Goal: Task Accomplishment & Management: Use online tool/utility

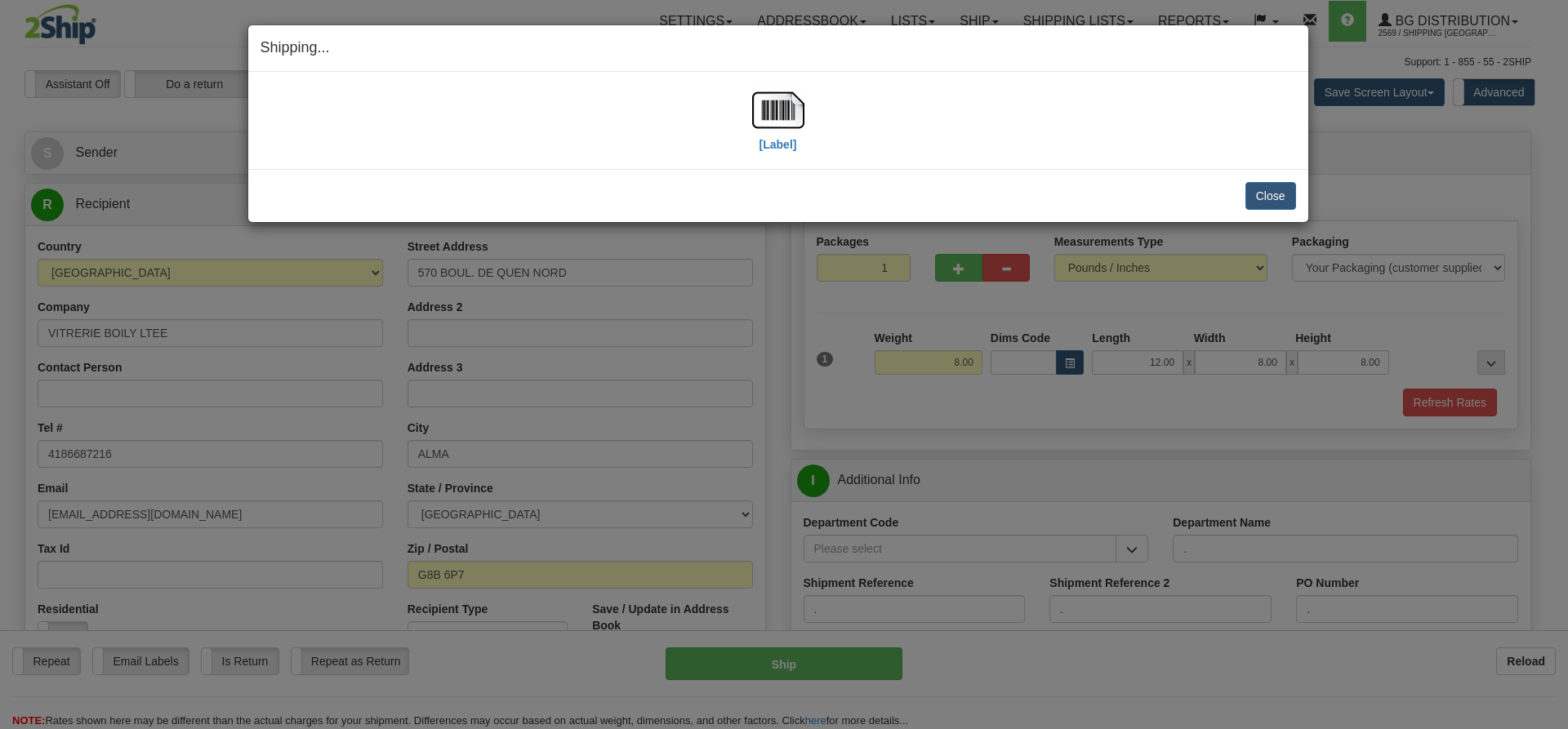
select select "2"
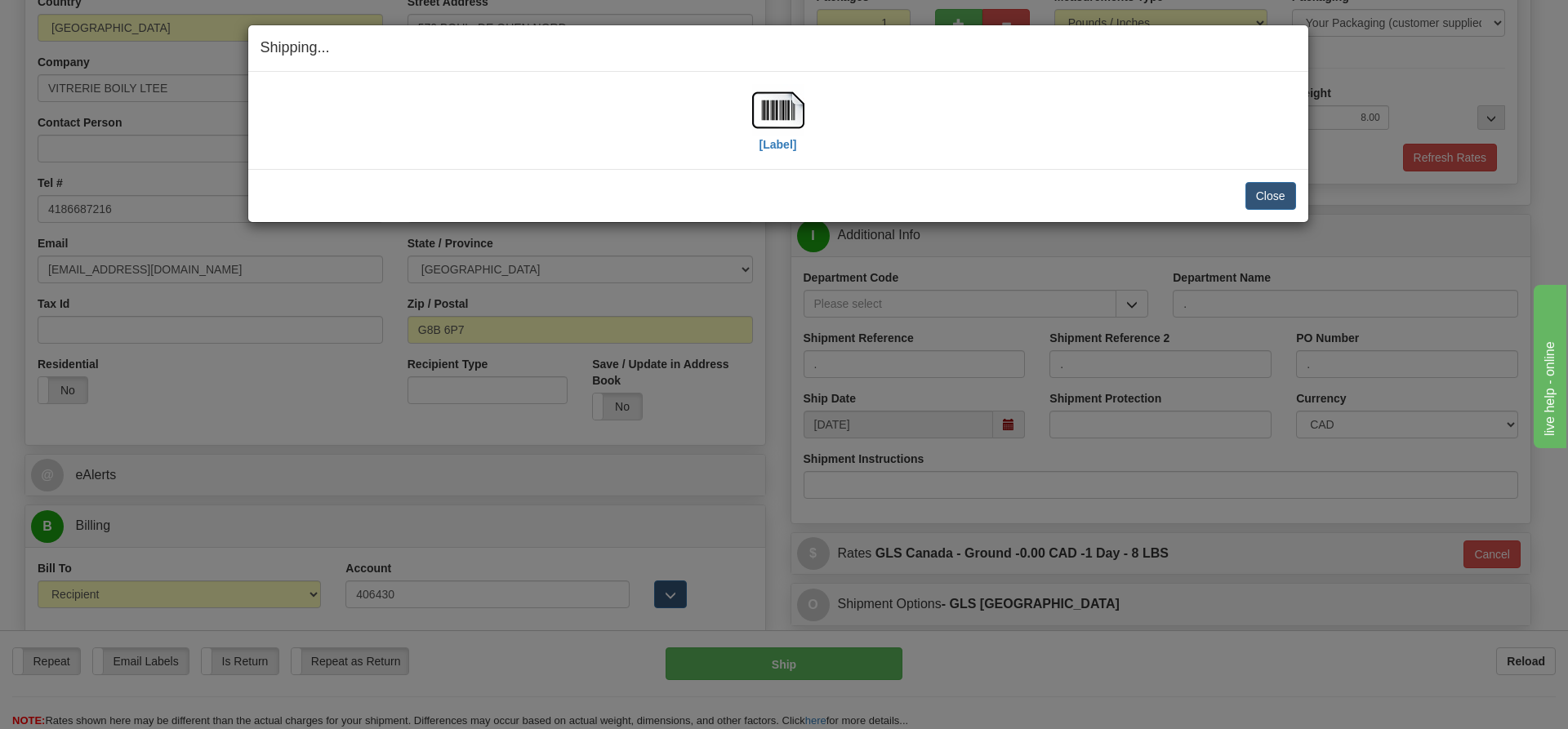
scroll to position [245, 0]
click at [1273, 199] on button "Close" at bounding box center [1270, 195] width 51 height 27
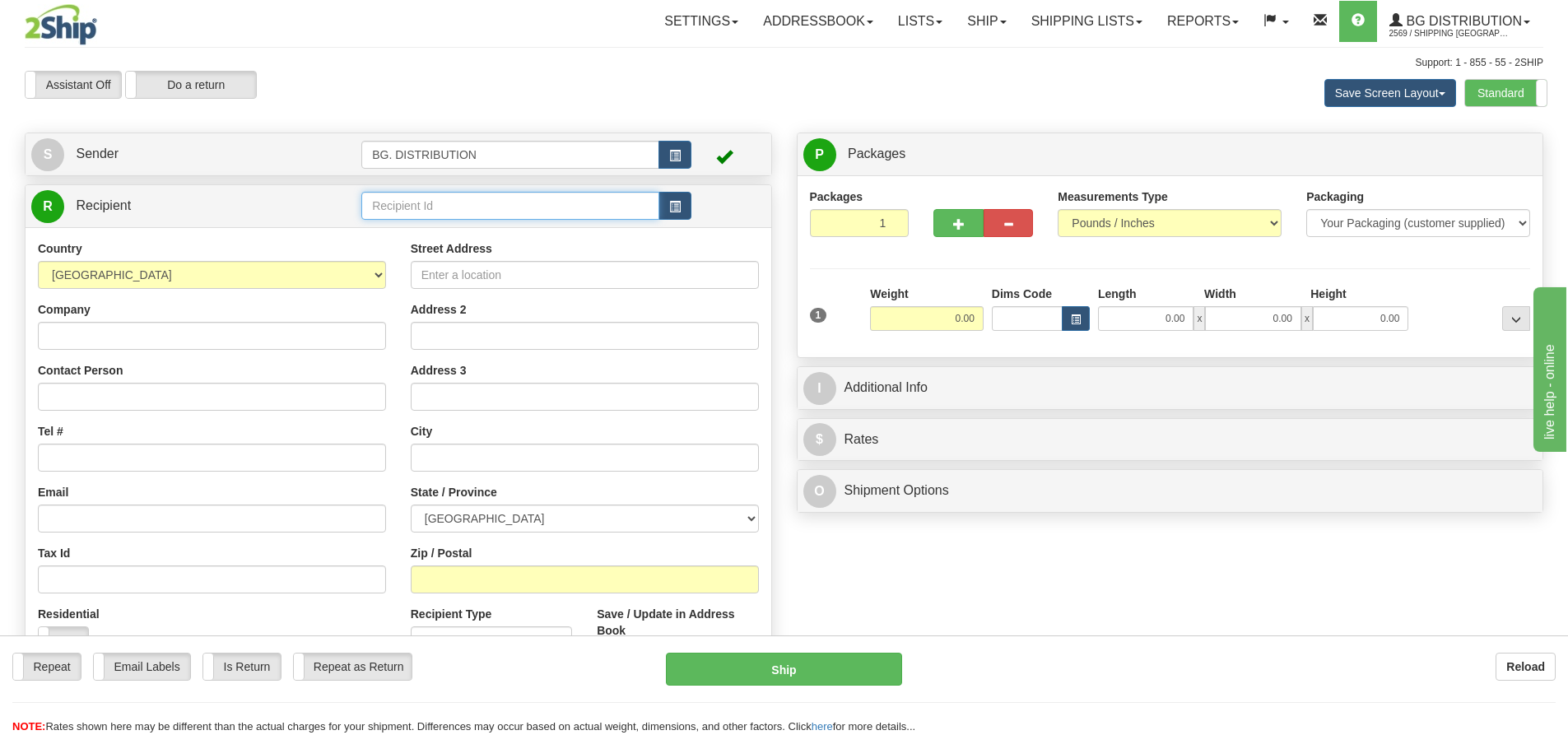
click at [490, 203] on input "text" at bounding box center [510, 205] width 298 height 28
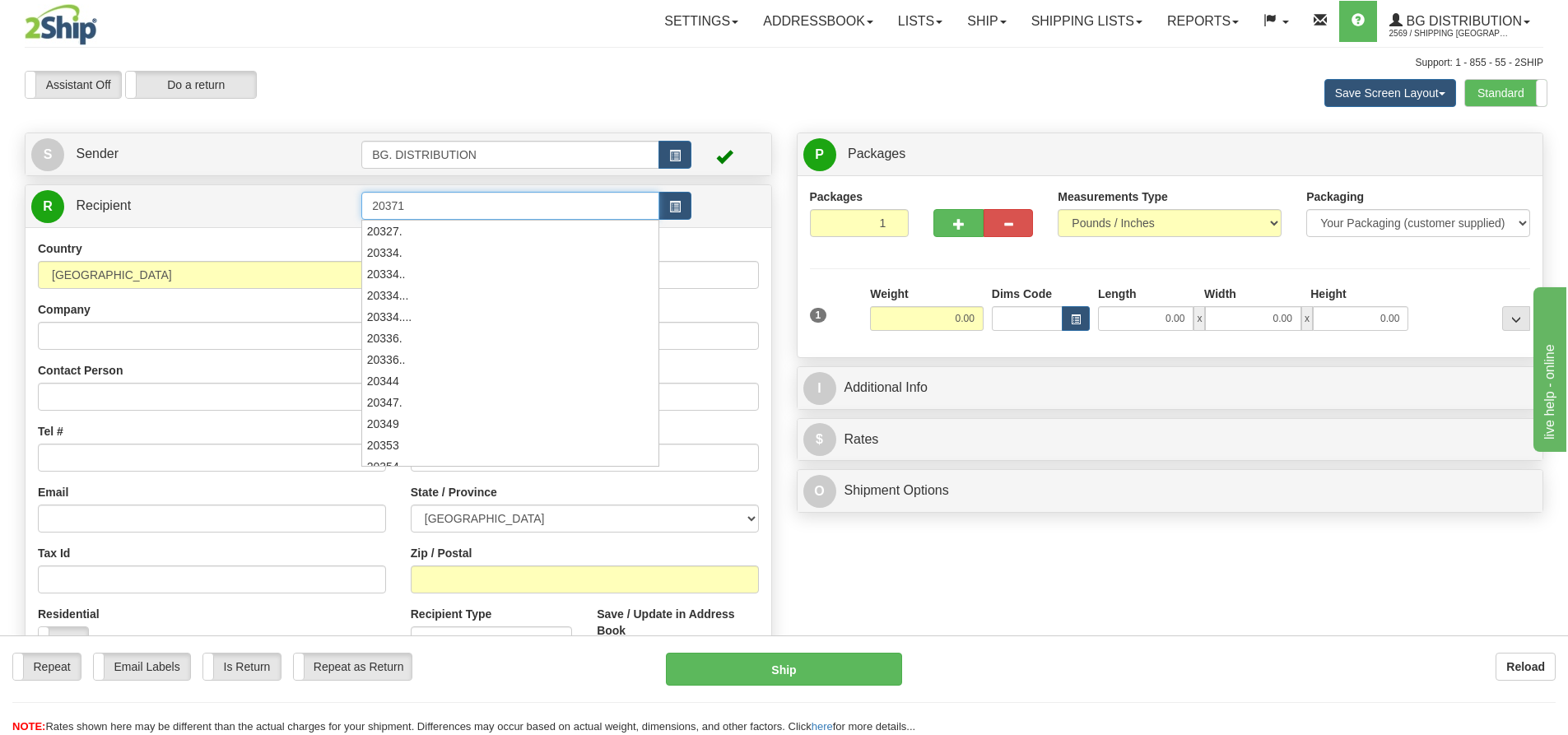
type input "20371"
click button "Delete" at bounding box center [0, 0] width 0 height 0
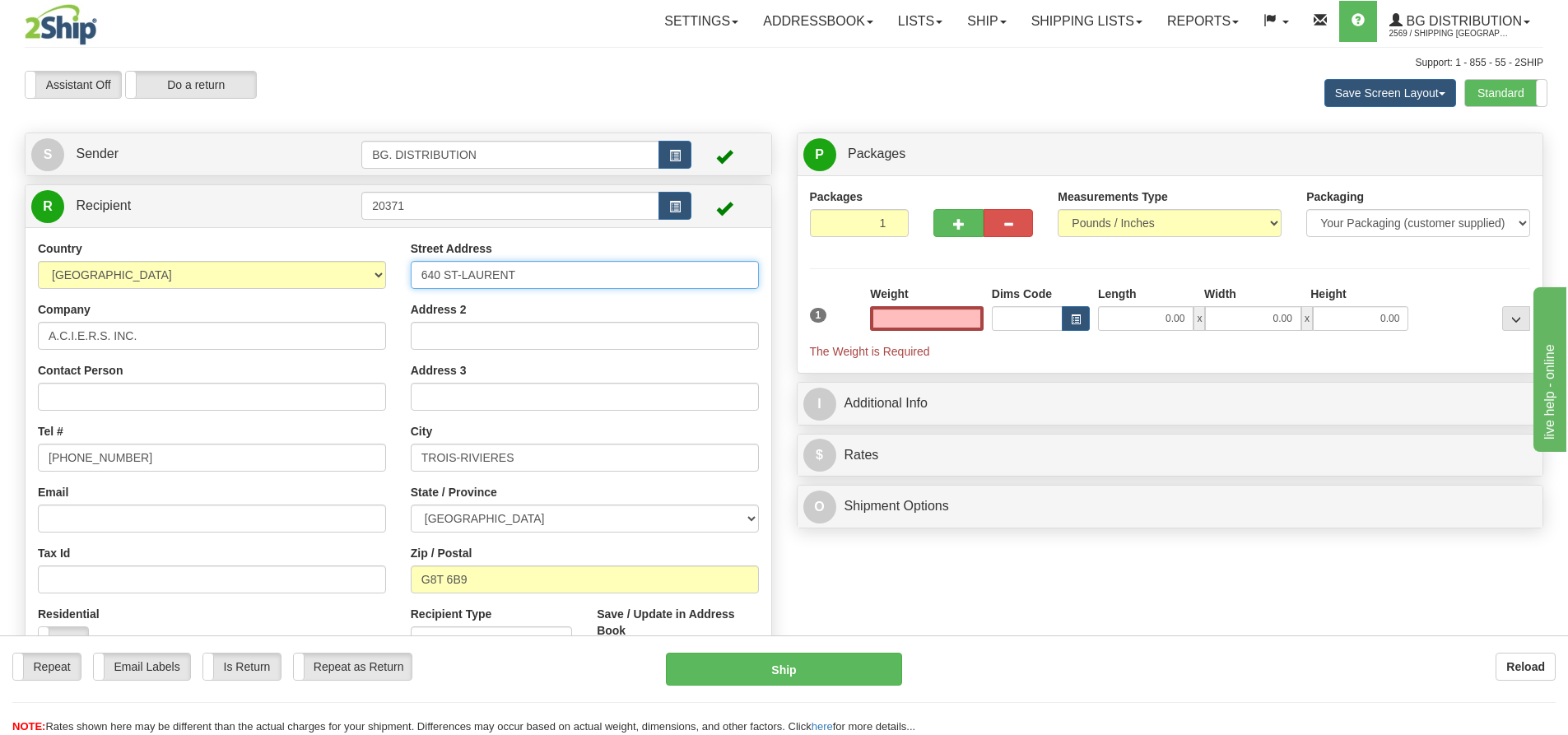
type input "0.00"
click at [420, 277] on input "640 ST-LAURENT" at bounding box center [585, 274] width 349 height 28
type input "1-640 ST-LAURENT"
click at [491, 220] on td "20371" at bounding box center [526, 206] width 330 height 34
click at [494, 212] on input "20371" at bounding box center [510, 205] width 298 height 28
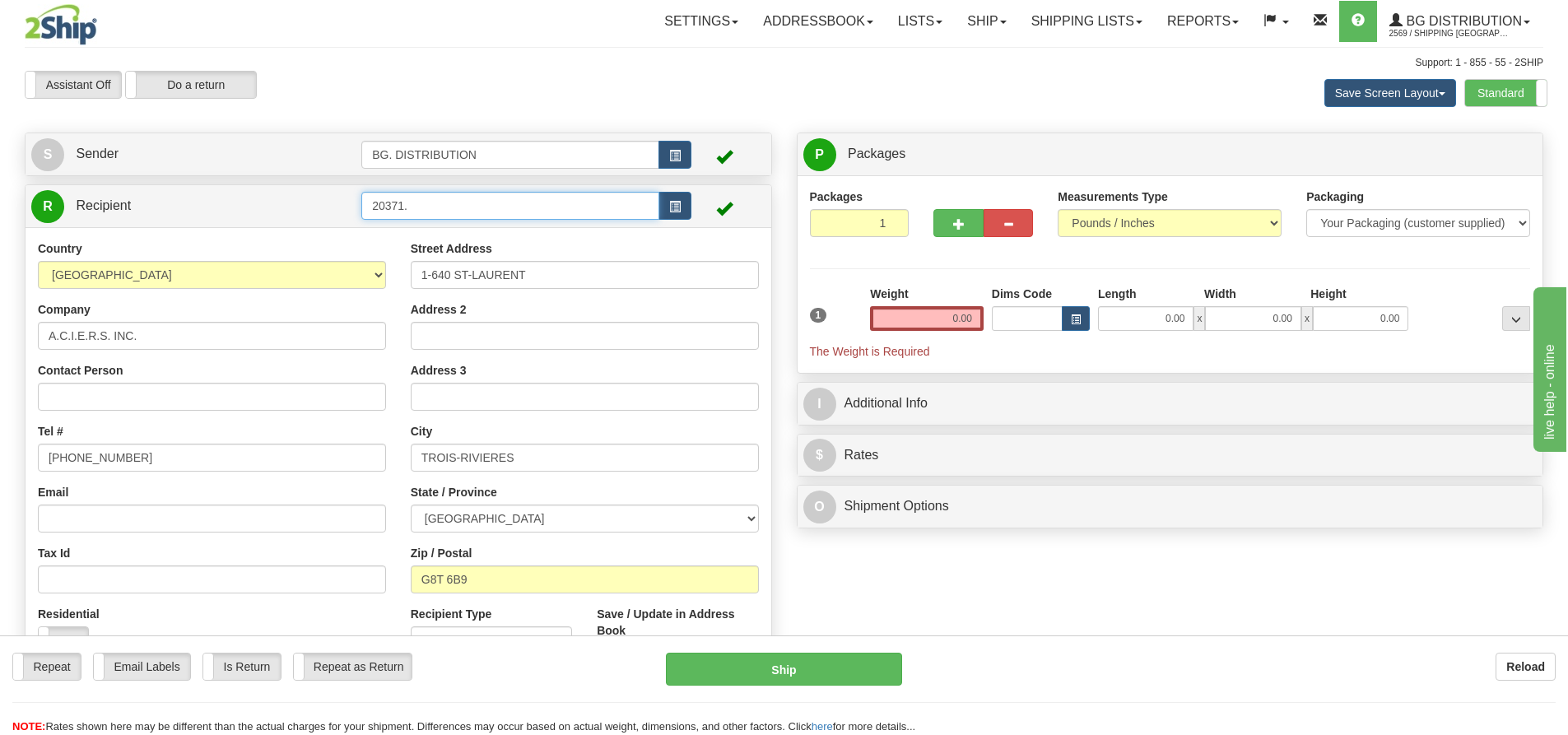
click button "Delete" at bounding box center [0, 0] width 0 height 0
click at [498, 203] on input "20371." at bounding box center [510, 205] width 298 height 28
click button "Delete" at bounding box center [0, 0] width 0 height 0
click at [498, 203] on input "20371.." at bounding box center [510, 205] width 298 height 28
type input "20371"
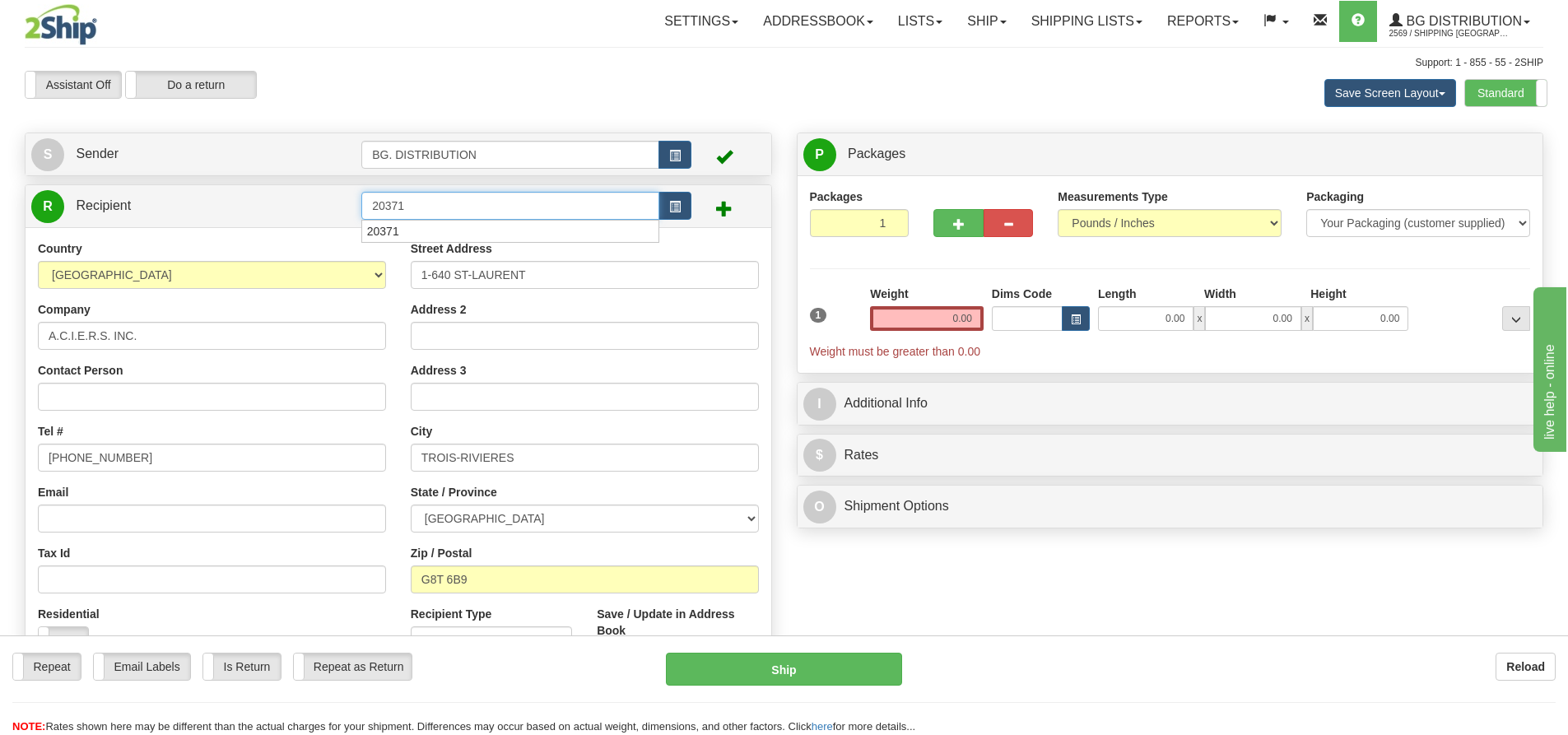
click button "Delete" at bounding box center [0, 0] width 0 height 0
type input "0.00"
click at [416, 277] on input "640 ST-LAURENT" at bounding box center [585, 274] width 349 height 28
drag, startPoint x: 536, startPoint y: 272, endPoint x: 455, endPoint y: 276, distance: 81.1
click at [455, 276] on input "1-640 ST-LAURENT" at bounding box center [585, 274] width 349 height 28
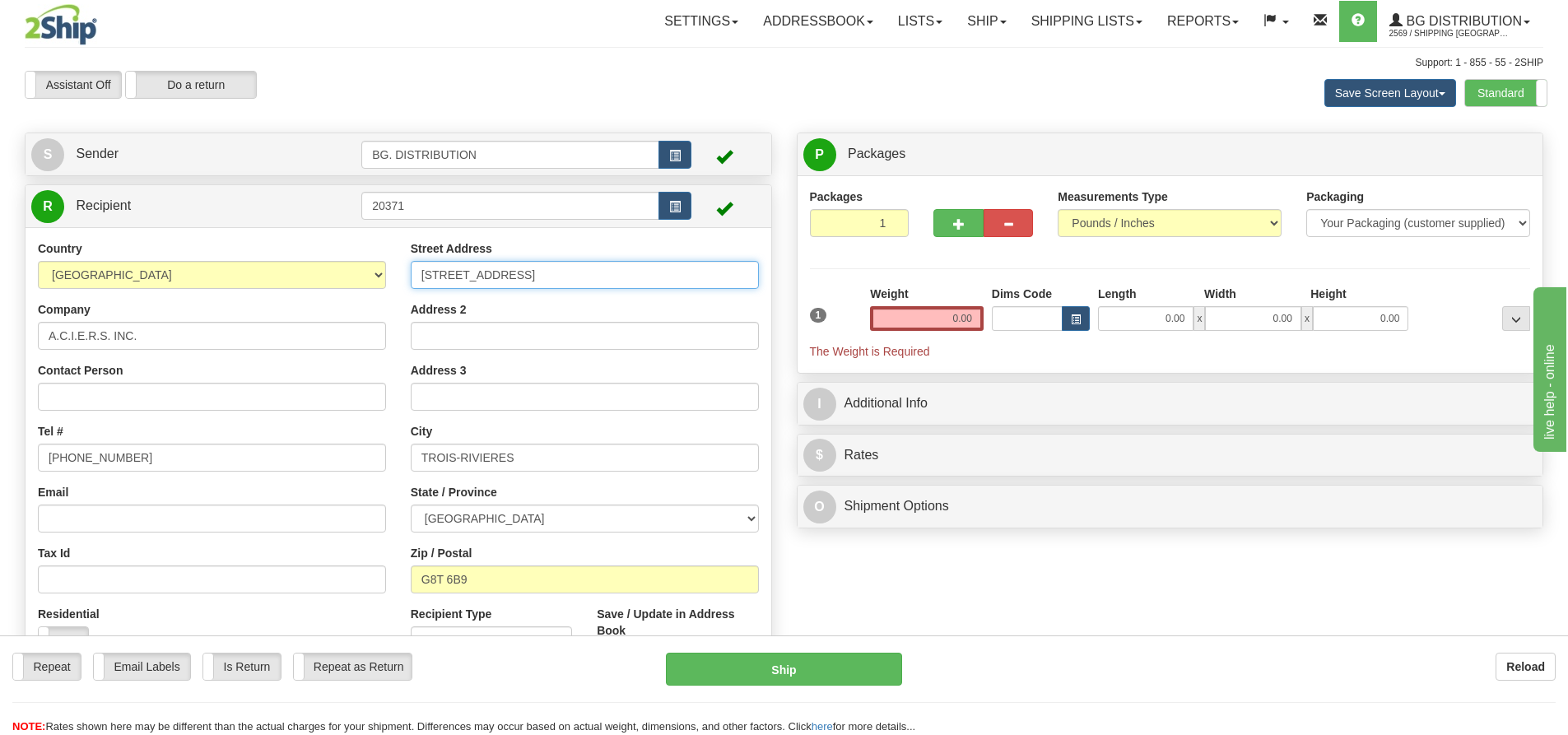
type input "1-640, RUE ADANAC"
drag, startPoint x: 541, startPoint y: 463, endPoint x: 340, endPoint y: 443, distance: 202.0
click at [346, 445] on div "Country AFGHANISTAN ALAND ISLANDS ALBANIA ALGERIA AMERICAN SAMOA ANDORRA ANGOLA…" at bounding box center [398, 462] width 746 height 443
type input "[GEOGRAPHIC_DATA]"
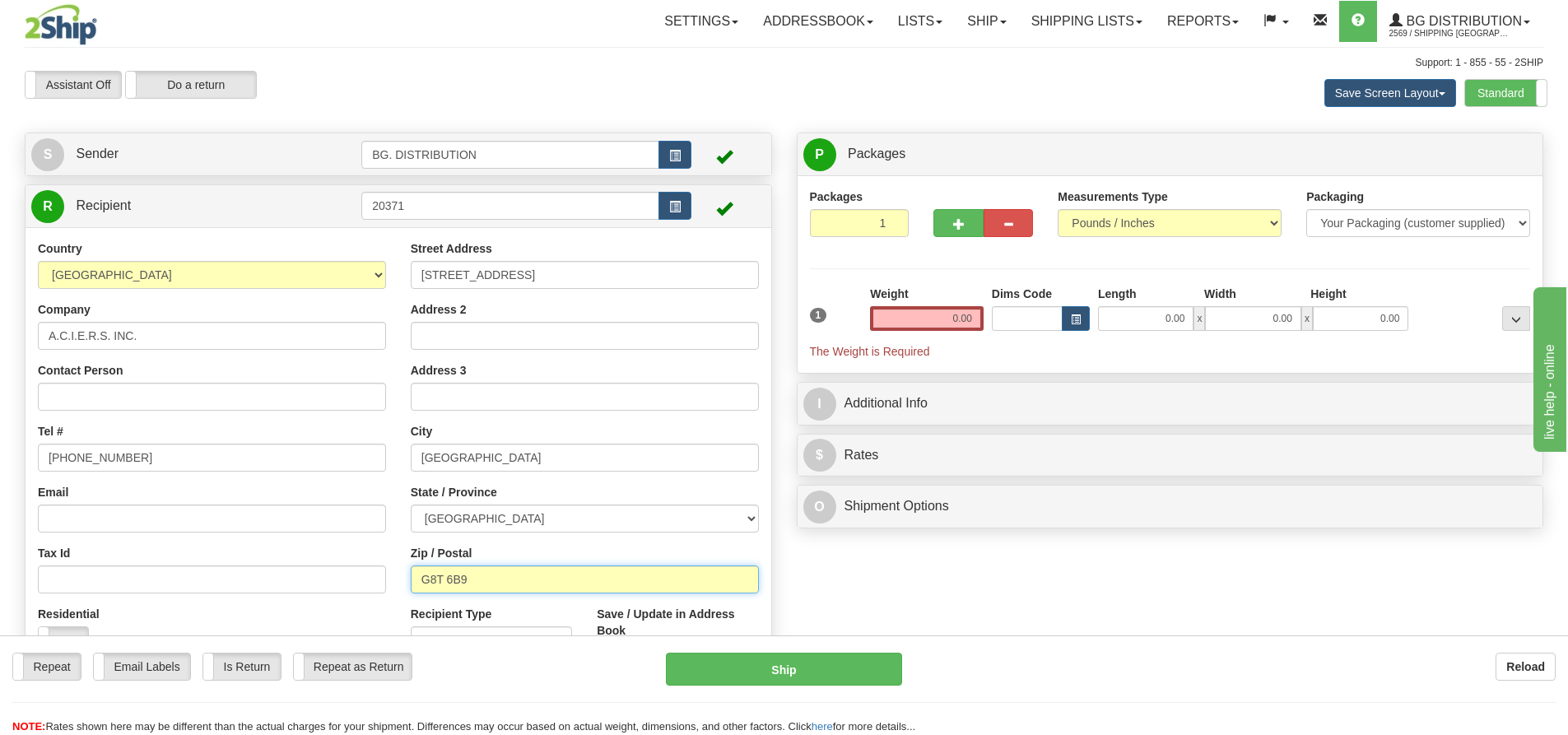
drag, startPoint x: 515, startPoint y: 584, endPoint x: 436, endPoint y: 582, distance: 79.0
click at [436, 582] on input "G8T 6B9" at bounding box center [585, 579] width 349 height 28
type input "G1C 7B7"
click at [964, 308] on input "0.00" at bounding box center [927, 318] width 114 height 24
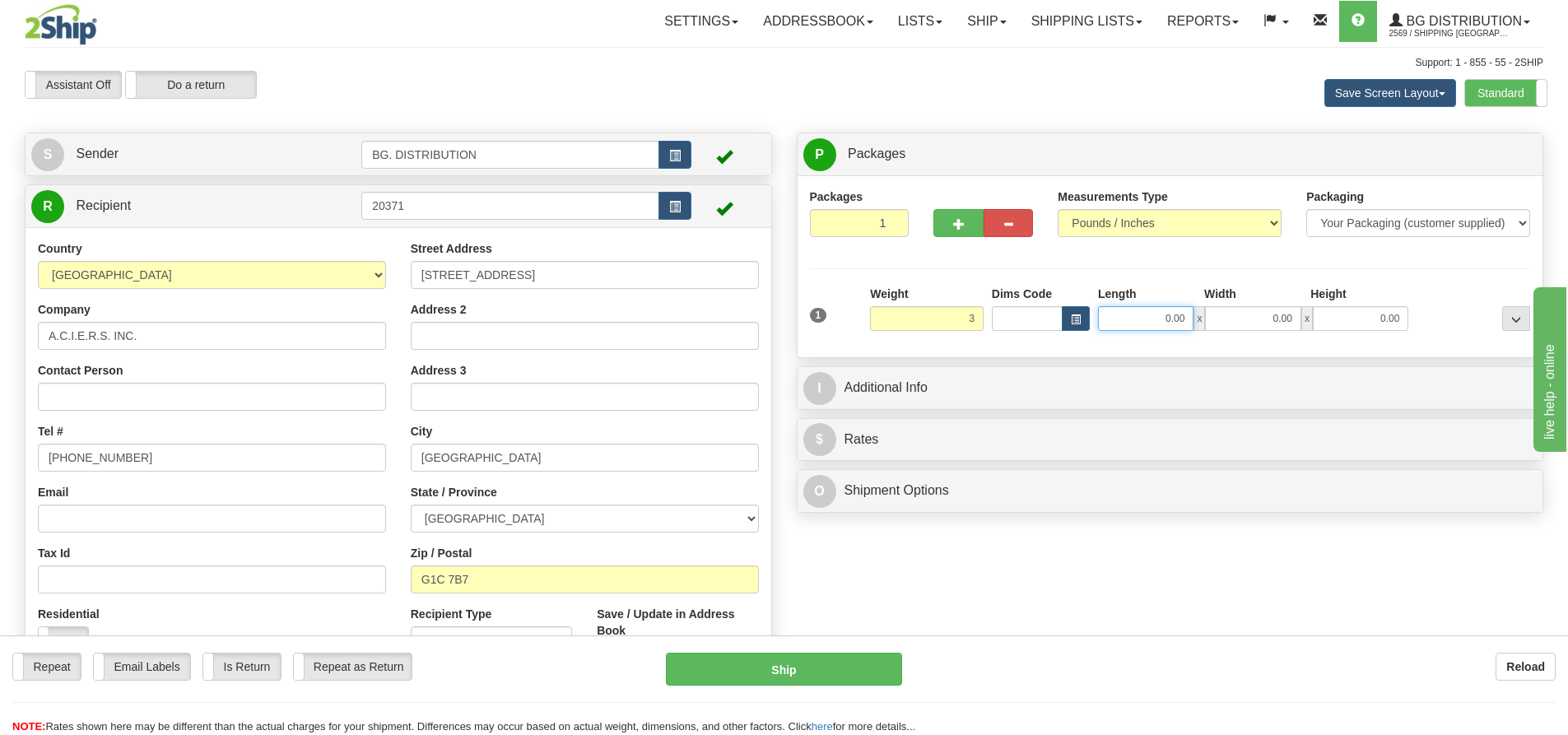
click at [1154, 327] on input "0.00" at bounding box center [1146, 318] width 96 height 24
type input "3.00"
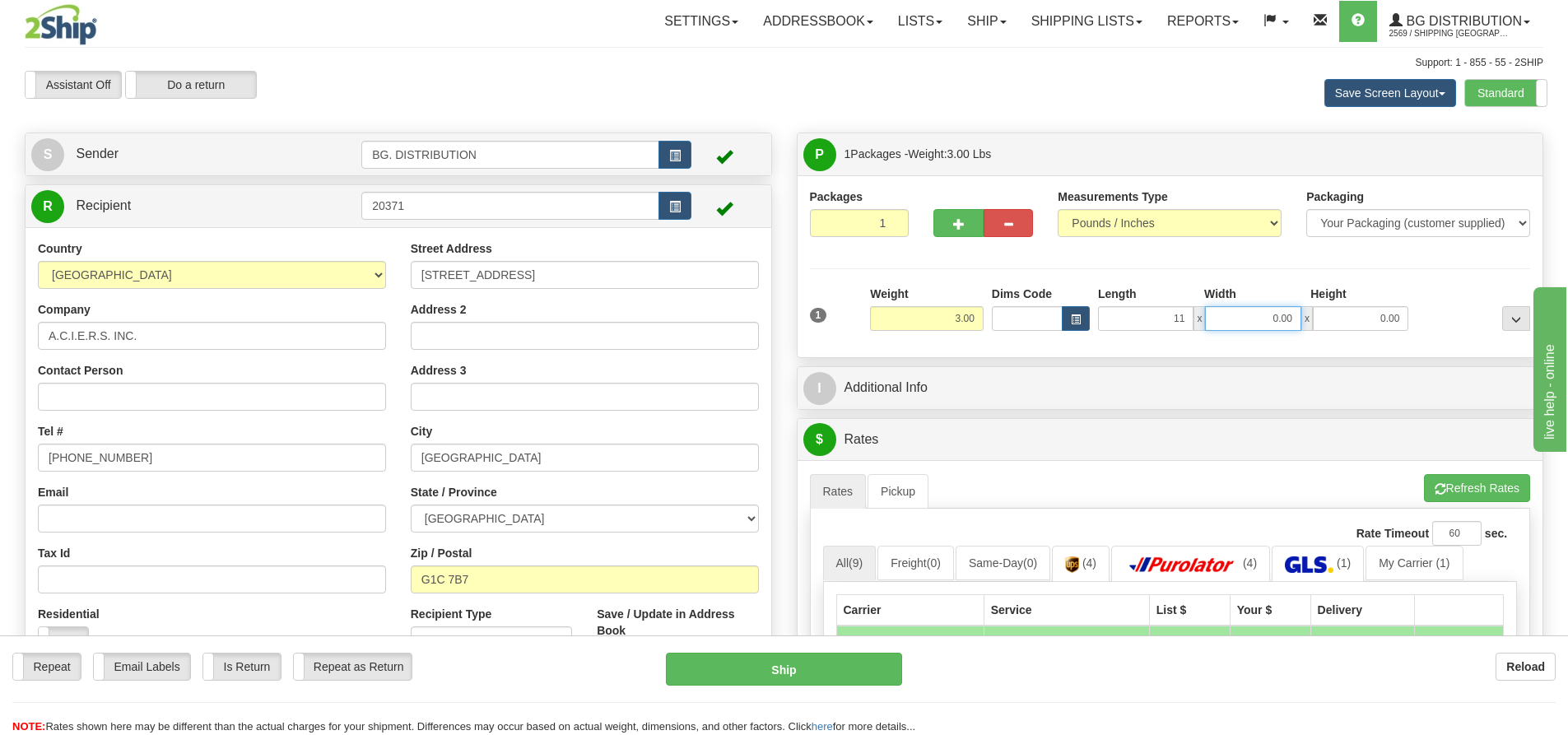
type input "11.00"
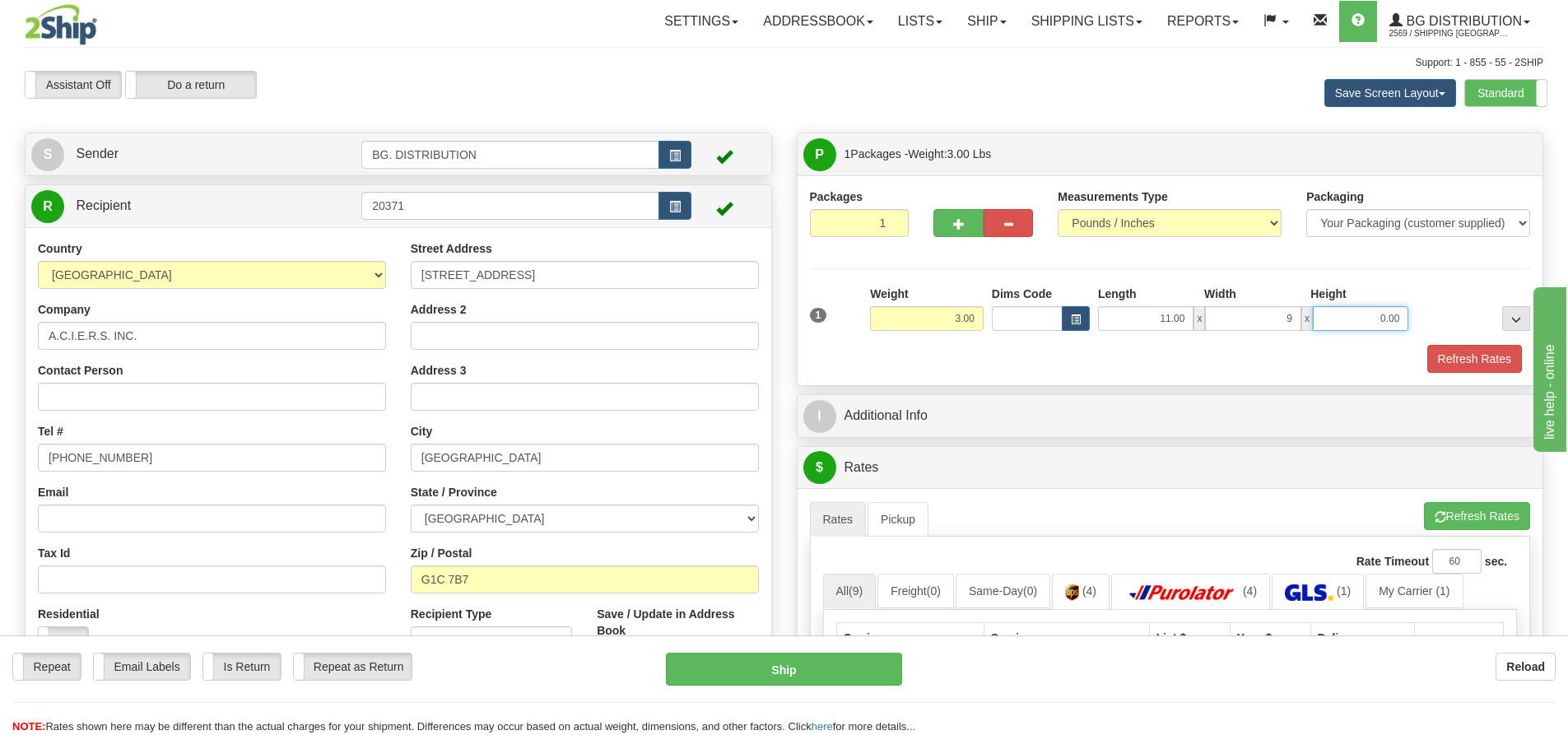
type input "9.00"
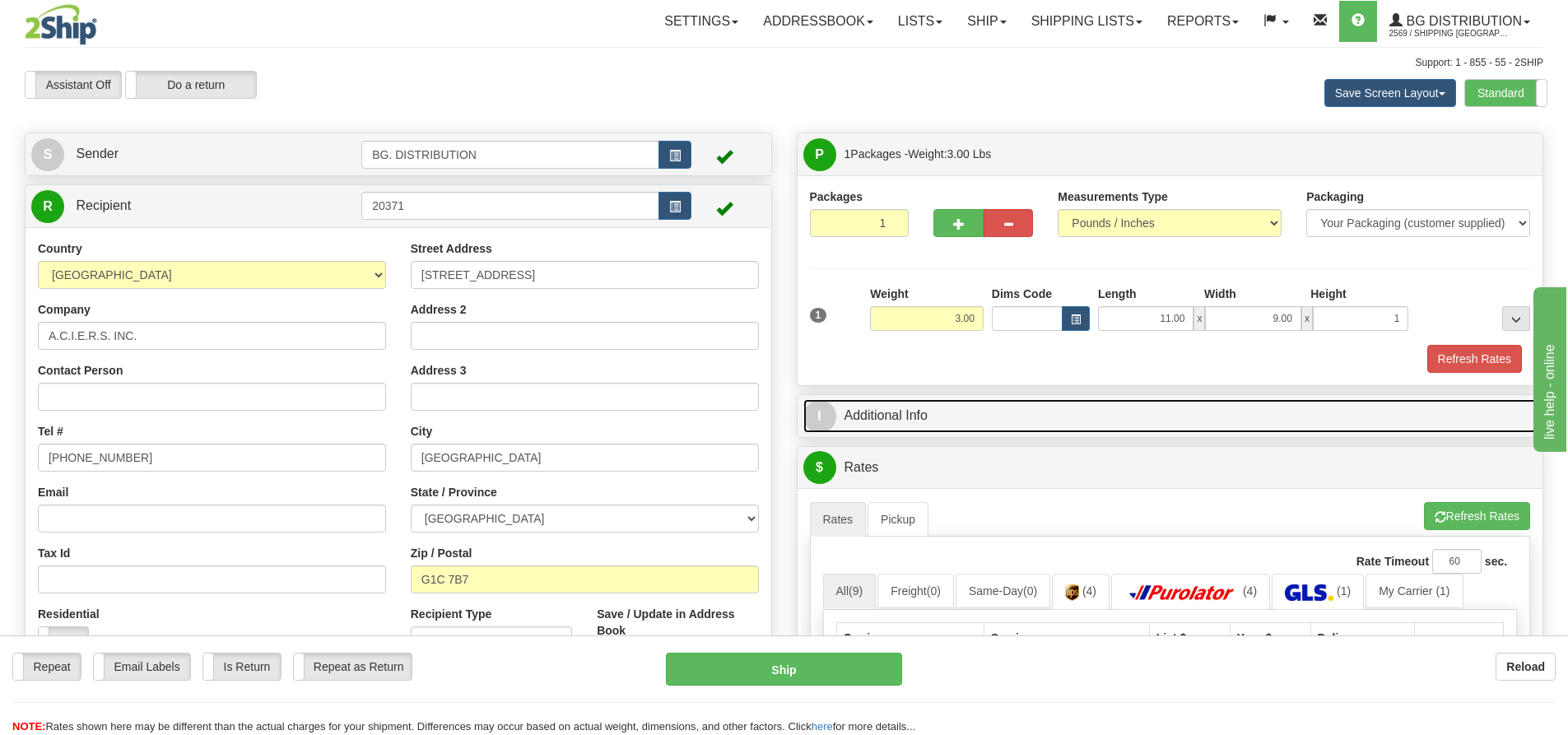
type input "1.00"
click at [828, 417] on span "I" at bounding box center [820, 416] width 33 height 33
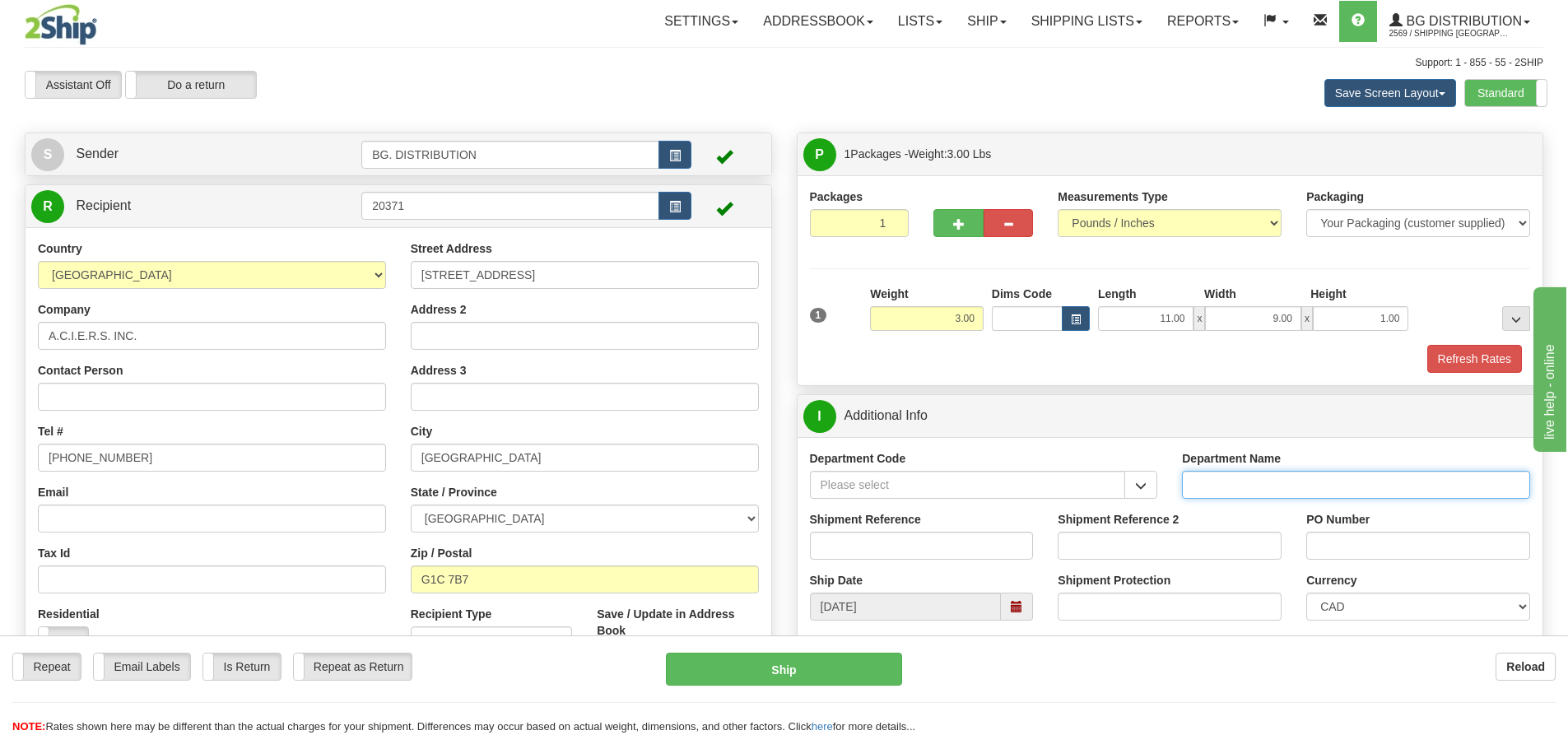
click at [1288, 476] on input "Department Name" at bounding box center [1357, 484] width 349 height 28
type input "."
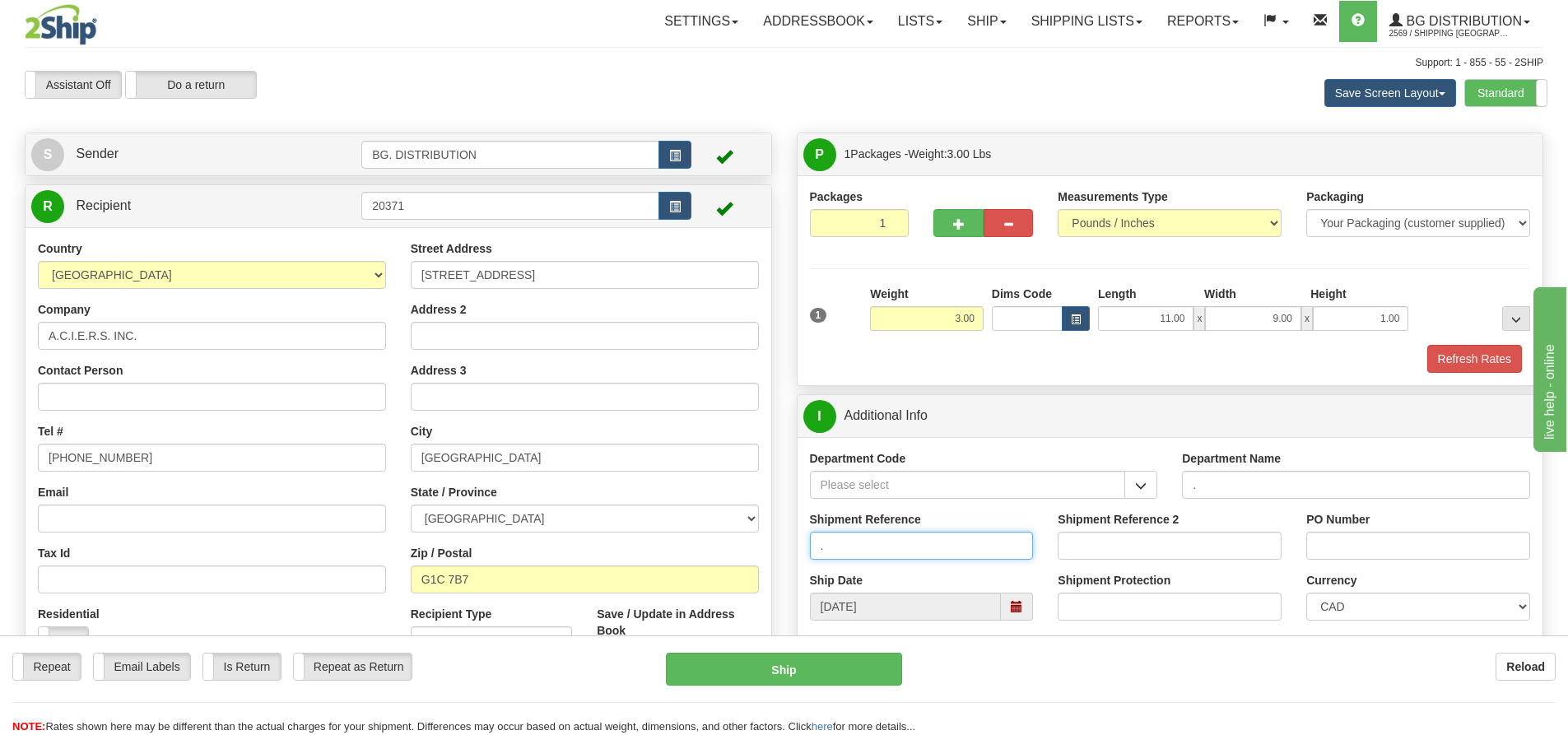
type input "."
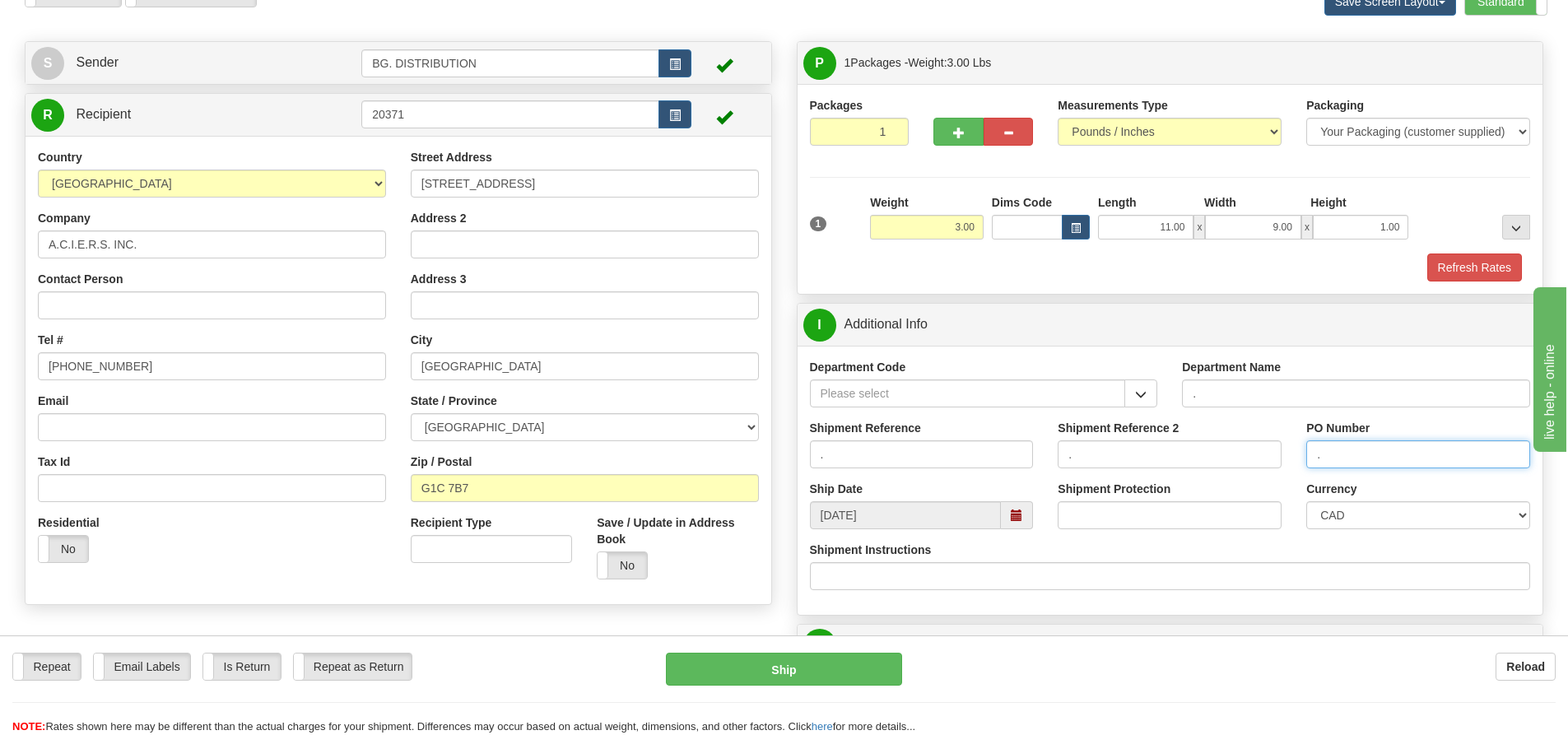
scroll to position [247, 0]
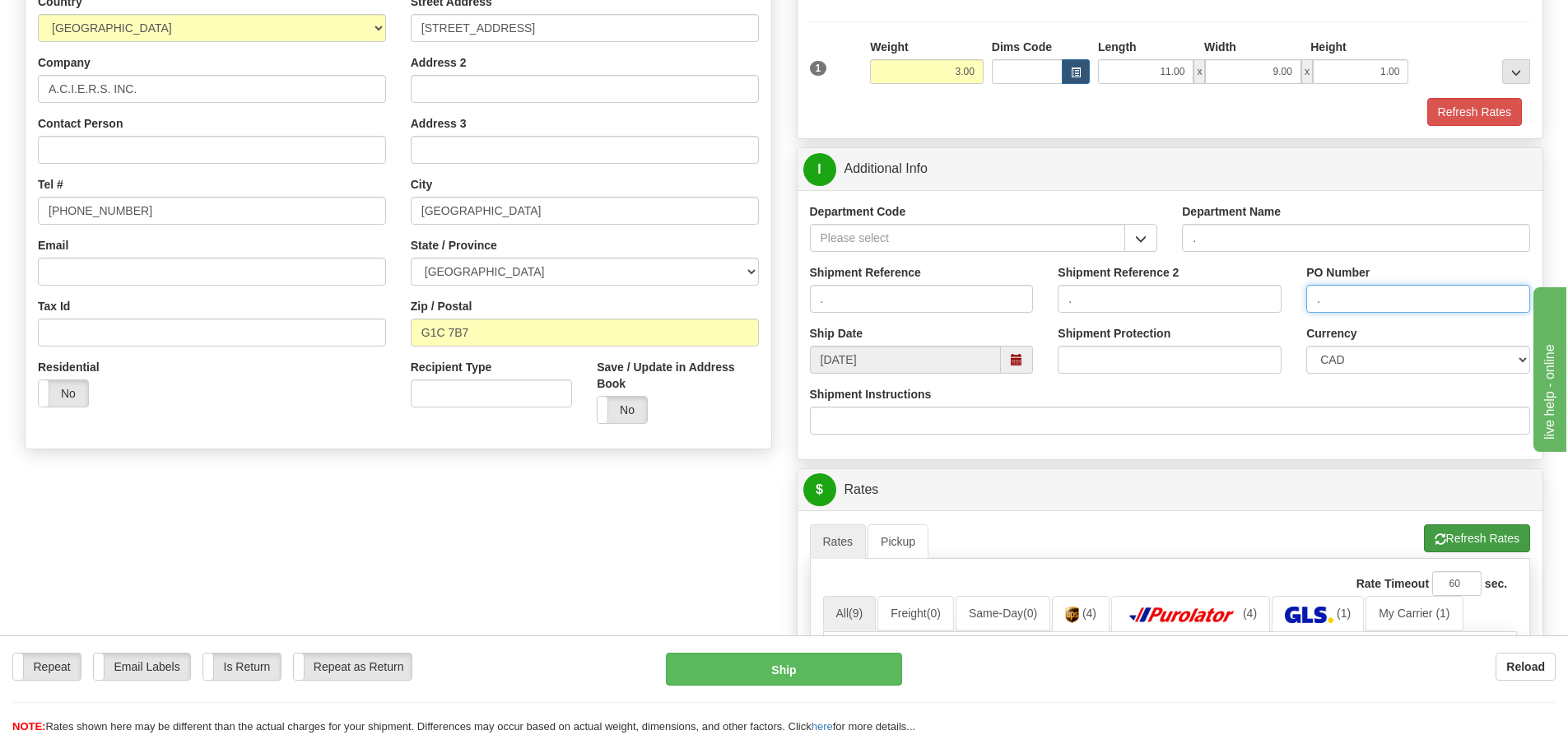
type input "."
click at [1449, 536] on button "Refresh Rates" at bounding box center [1477, 538] width 106 height 28
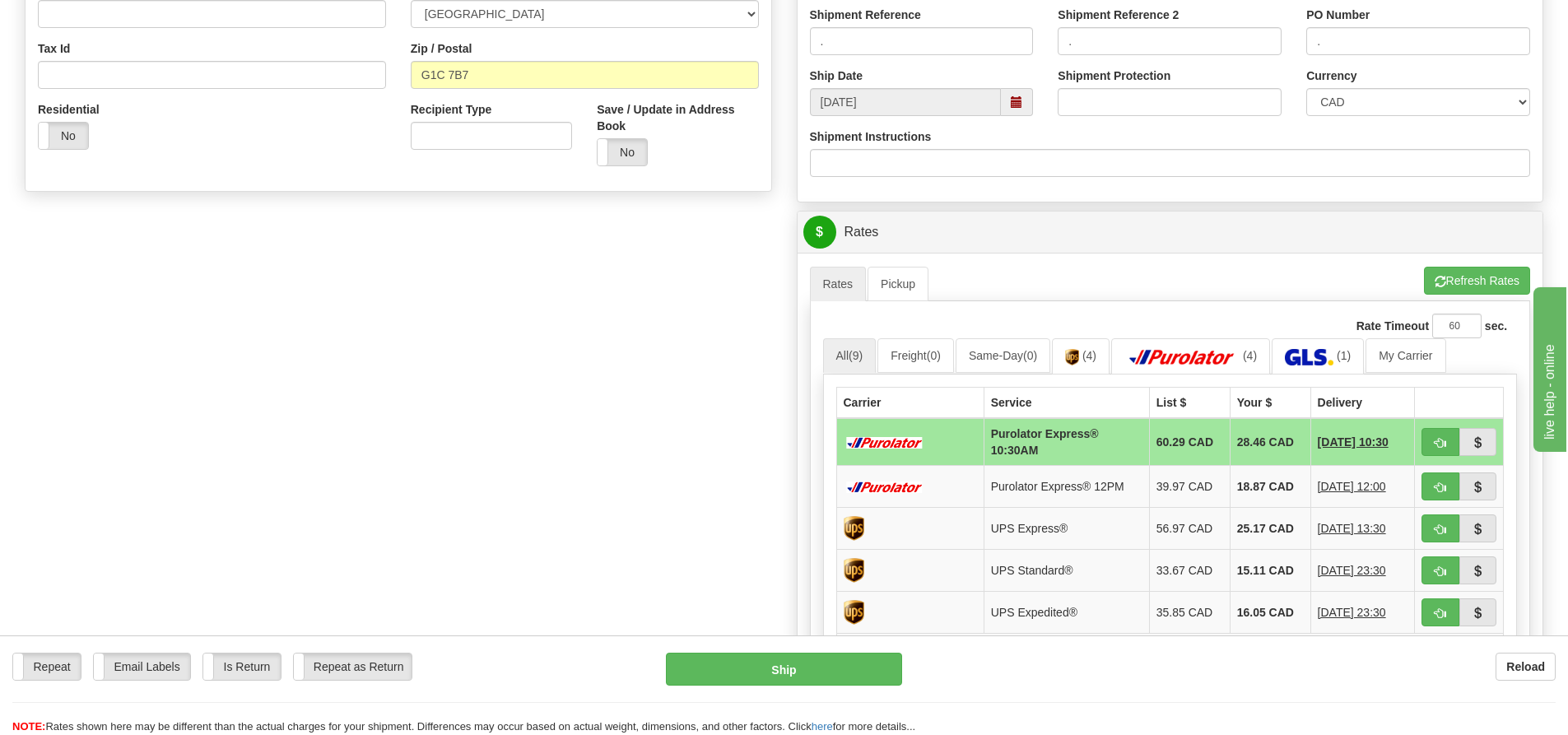
scroll to position [577, 0]
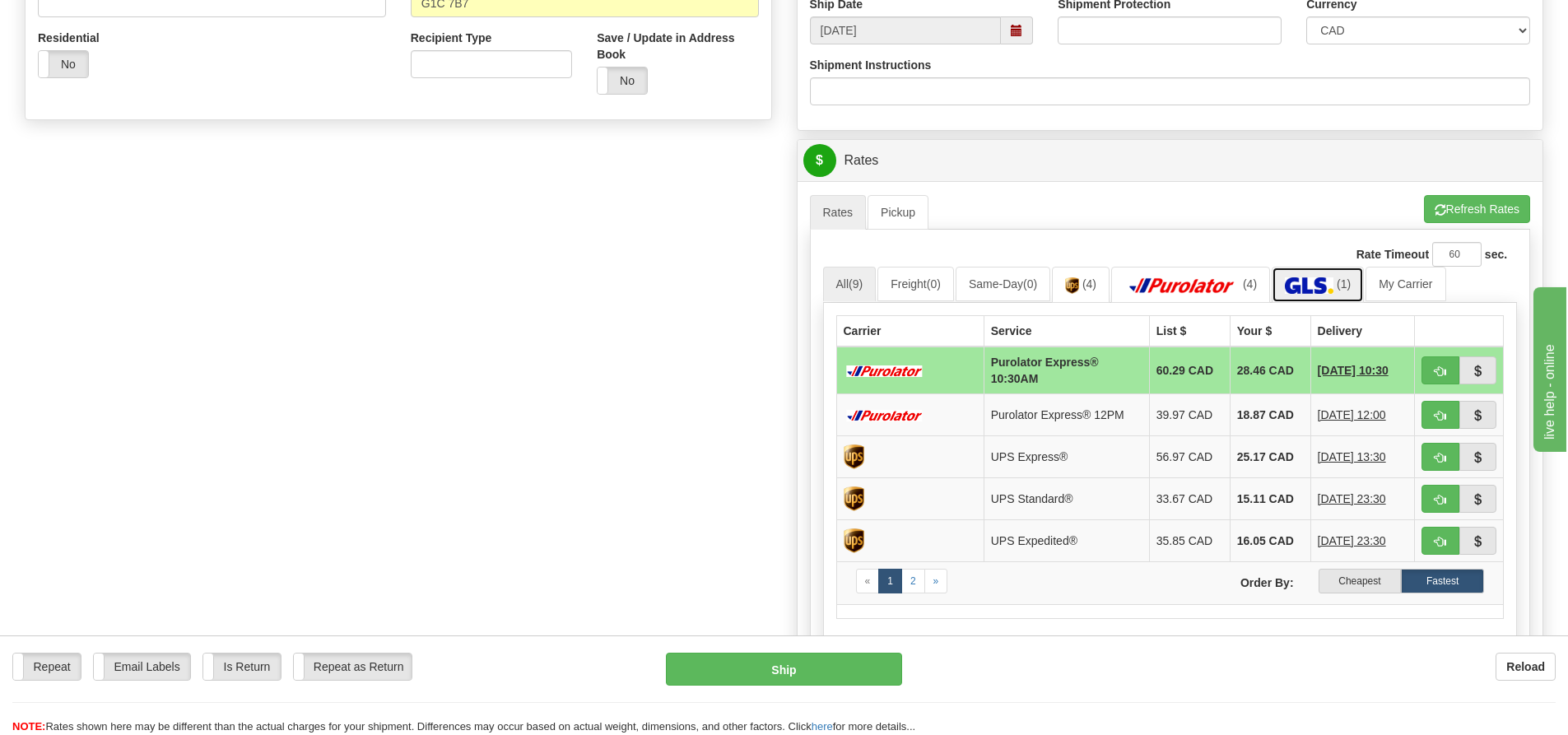
click at [1305, 277] on link "(1)" at bounding box center [1318, 284] width 92 height 35
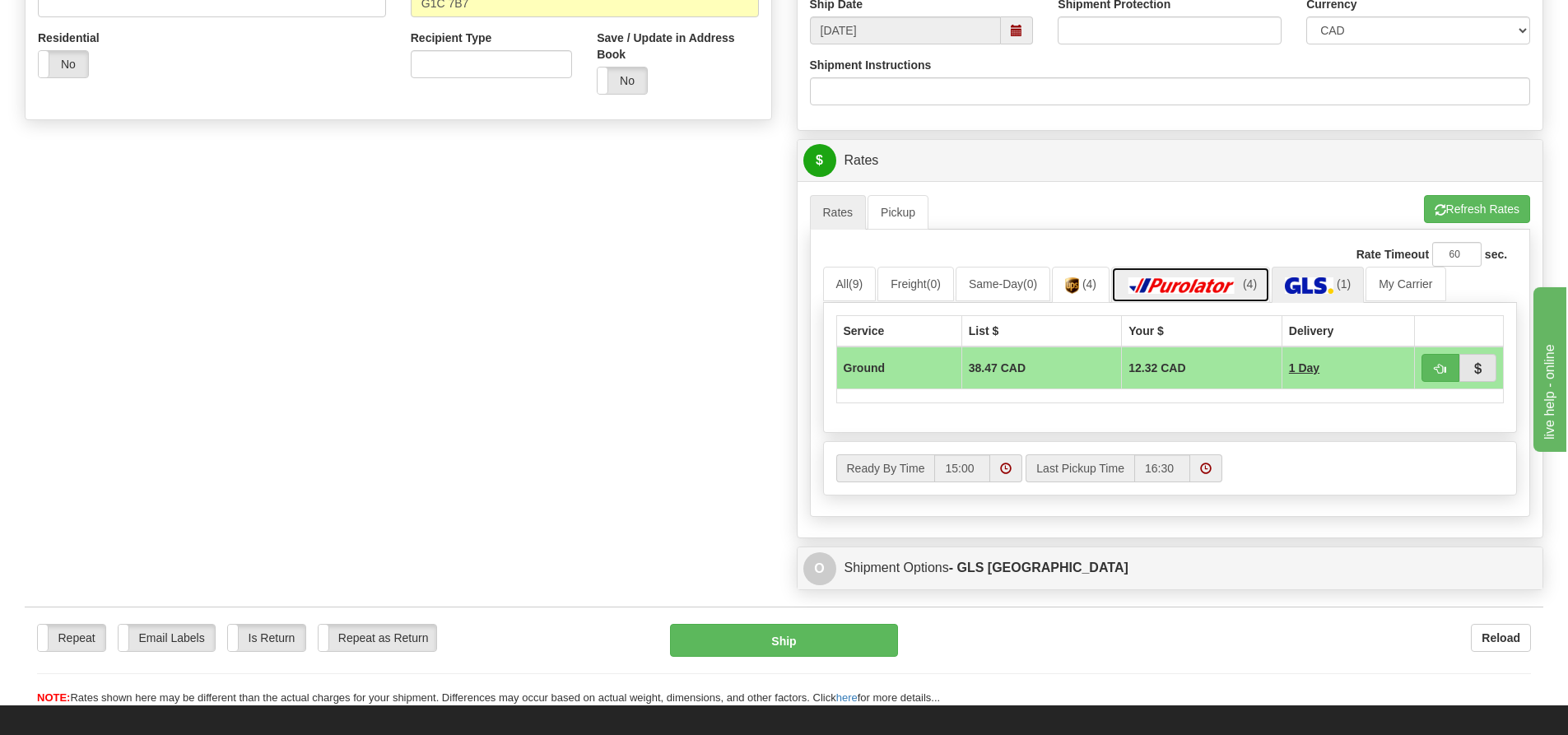
click at [1208, 283] on img at bounding box center [1182, 286] width 116 height 17
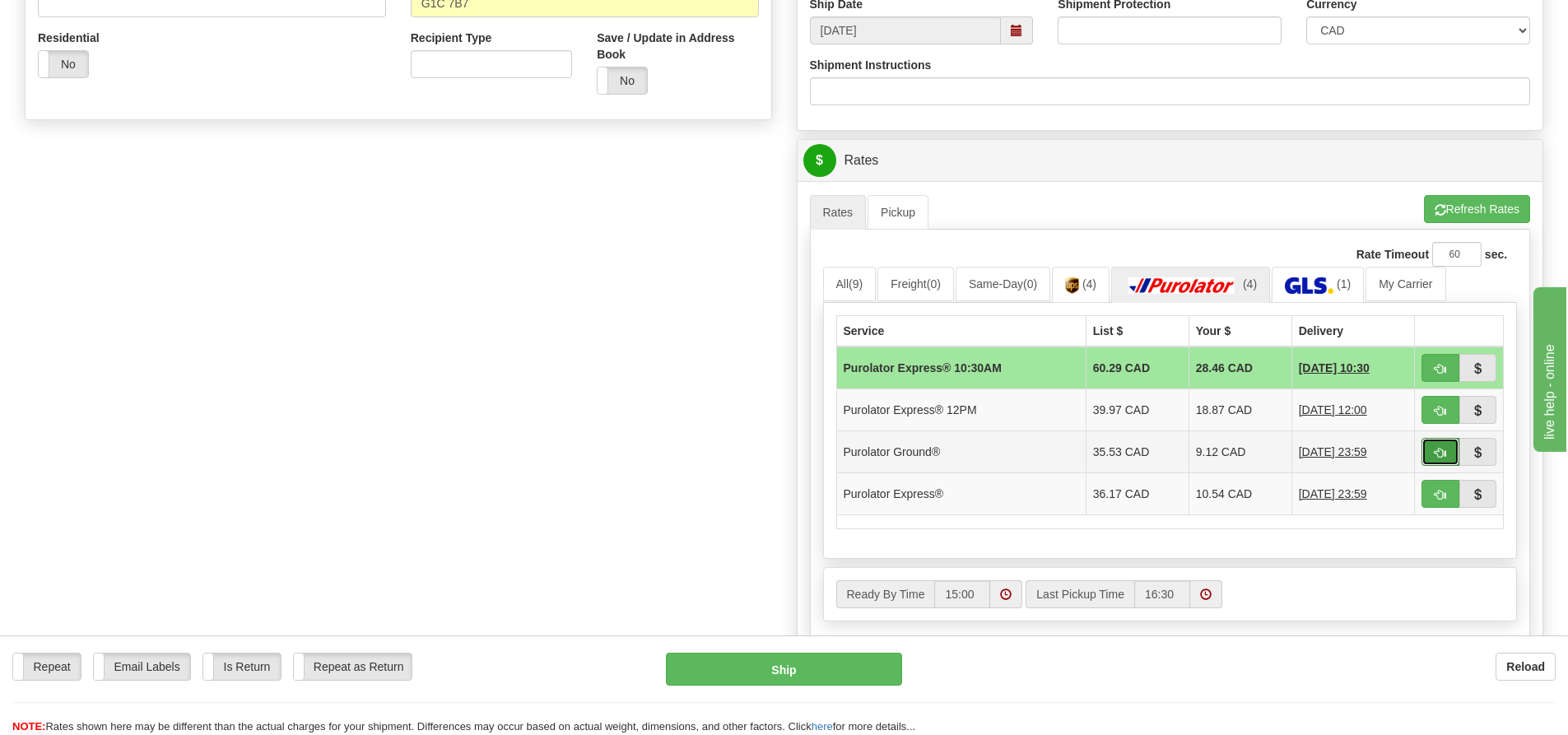
click at [1439, 453] on span "button" at bounding box center [1441, 453] width 12 height 11
type input "260"
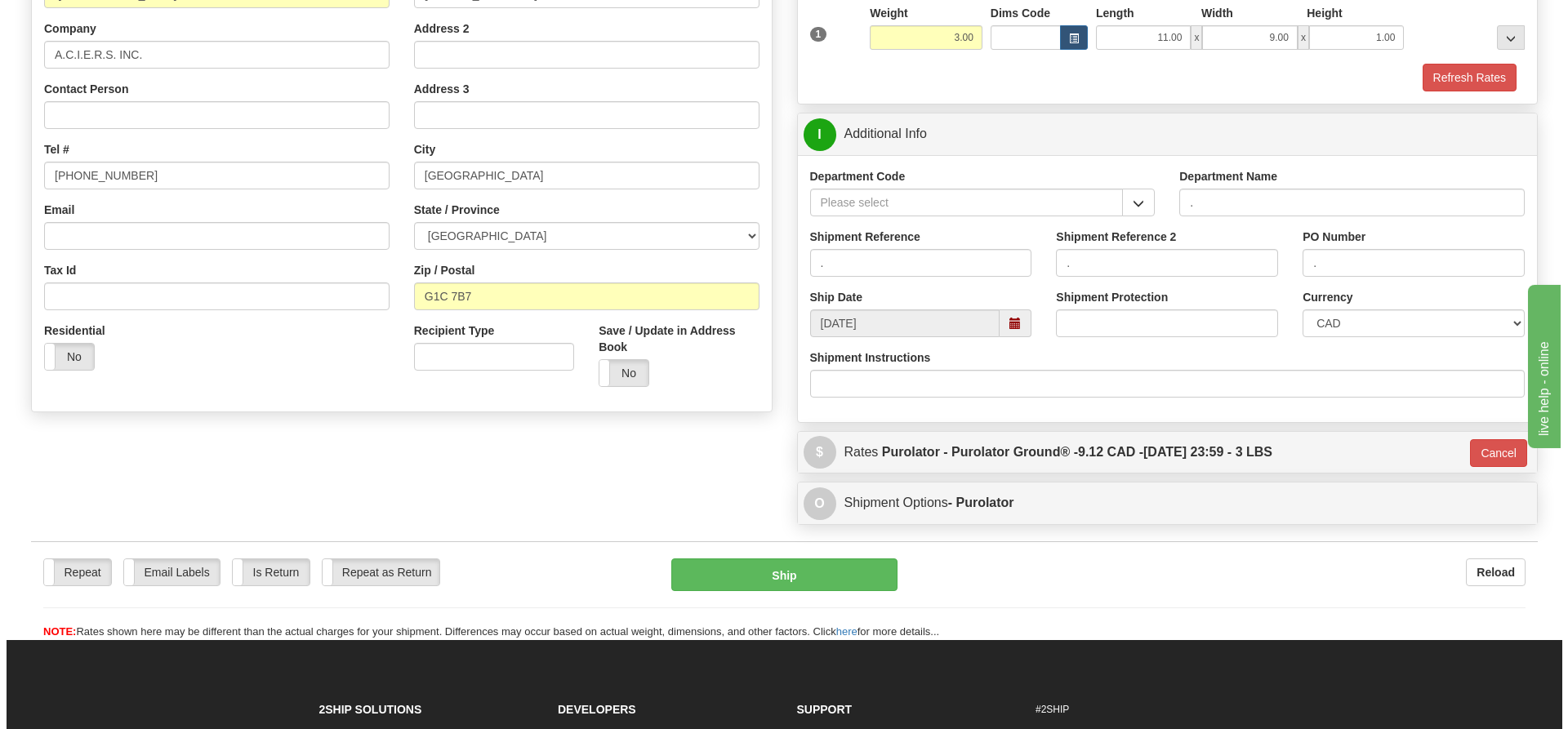
scroll to position [202, 0]
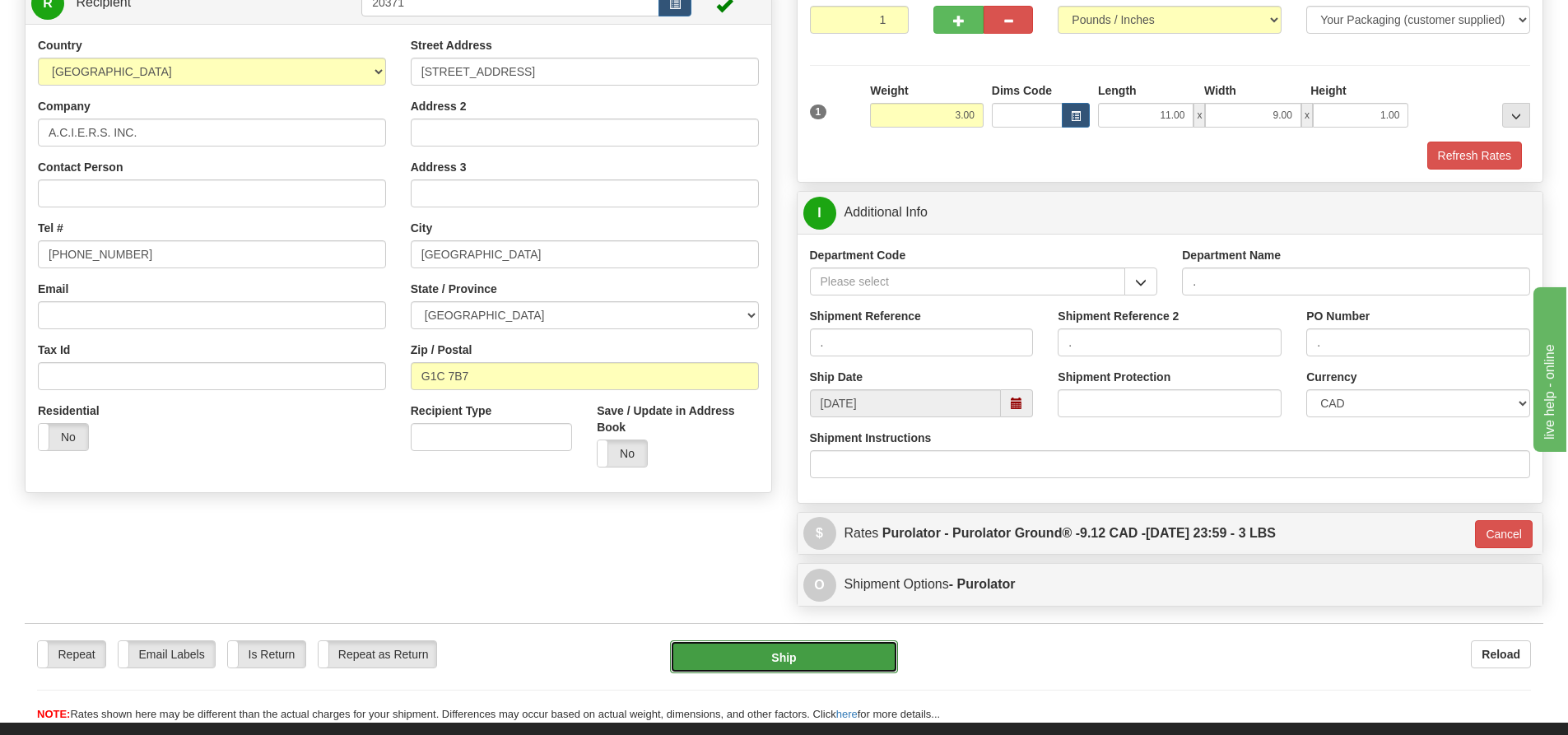
click at [850, 656] on button "Ship" at bounding box center [784, 656] width 228 height 33
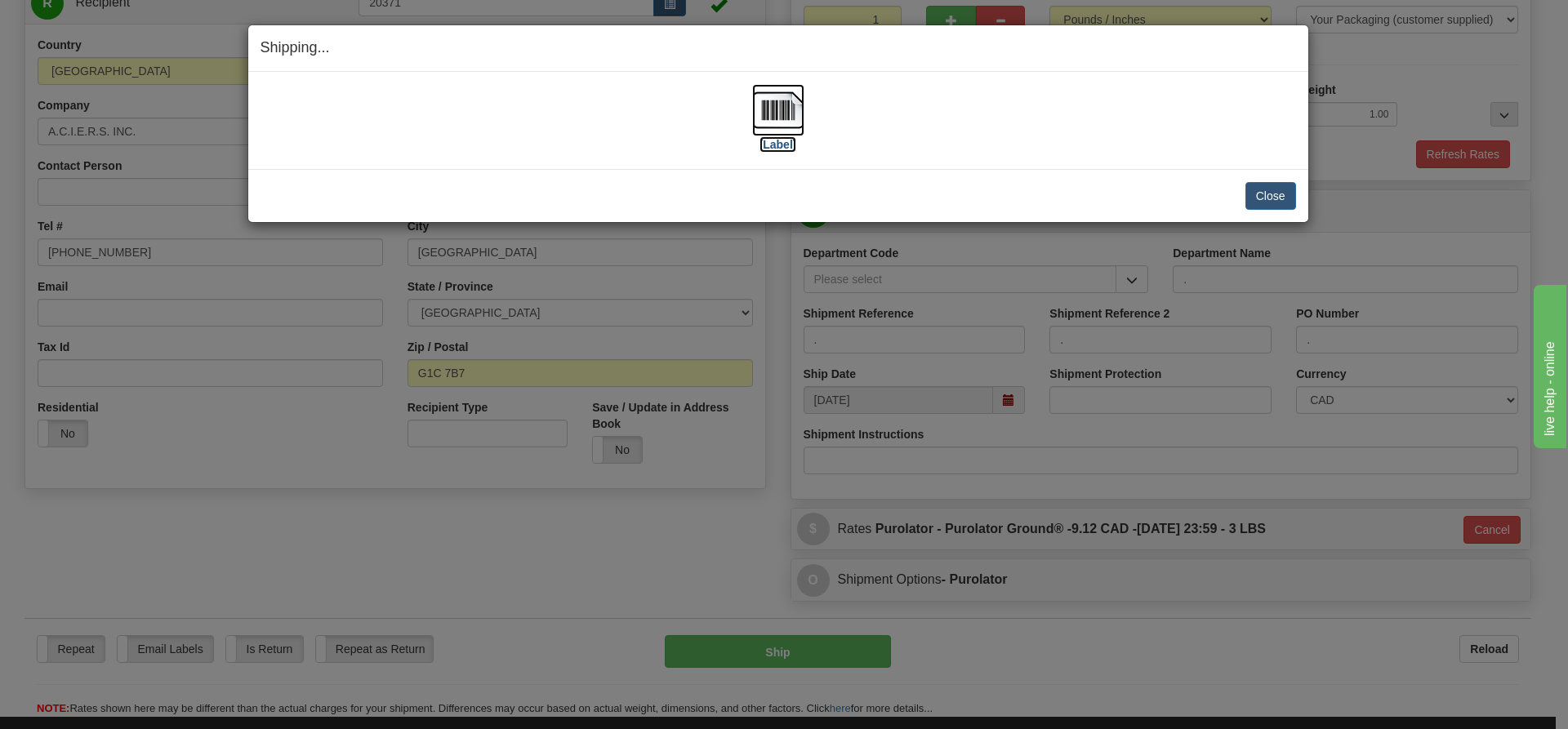
click at [767, 145] on label "[Label]" at bounding box center [778, 145] width 37 height 17
click at [1284, 203] on button "Close" at bounding box center [1270, 195] width 51 height 27
